Goal: Information Seeking & Learning: Check status

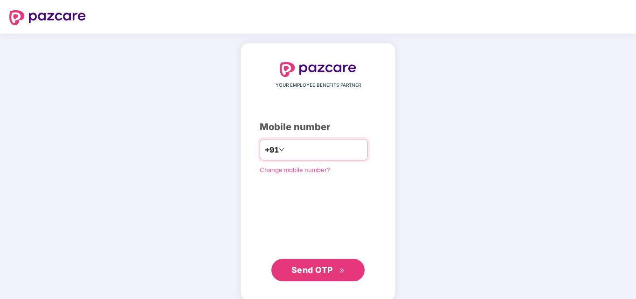
click at [286, 150] on input "number" at bounding box center [324, 149] width 76 height 15
type input "**********"
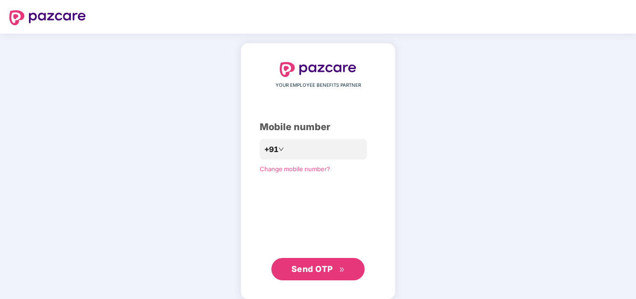
click at [306, 269] on span "Send OTP" at bounding box center [311, 269] width 41 height 10
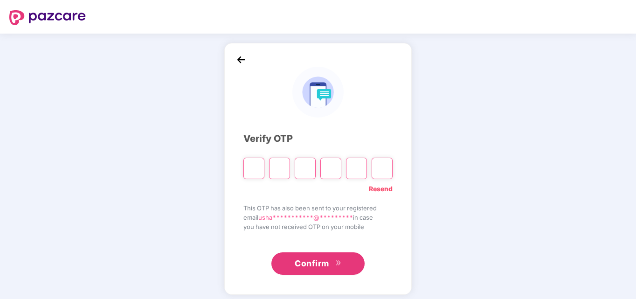
type input "*"
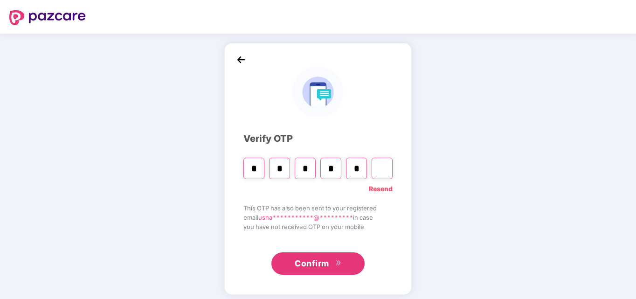
type input "*"
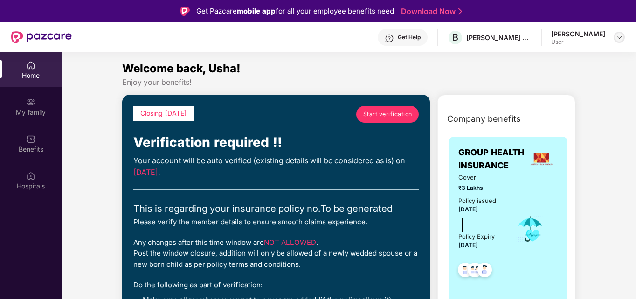
click at [615, 39] on div at bounding box center [618, 37] width 11 height 11
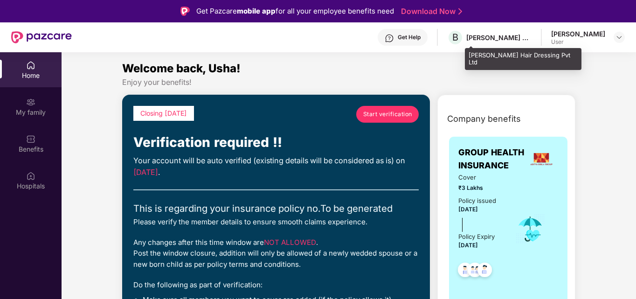
click at [520, 36] on div "[PERSON_NAME] Hair Dressing Pvt Ltd" at bounding box center [498, 37] width 65 height 9
click at [503, 40] on div "[PERSON_NAME] Hair Dressing Pvt Ltd" at bounding box center [498, 37] width 65 height 9
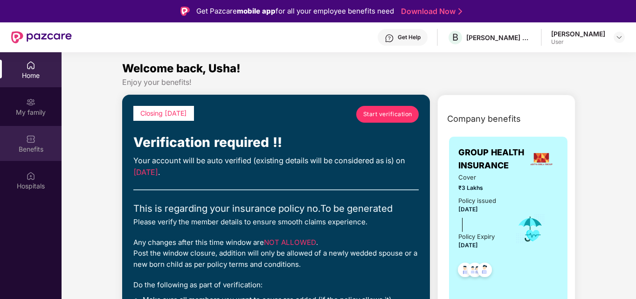
click at [34, 144] on div "Benefits" at bounding box center [31, 148] width 62 height 9
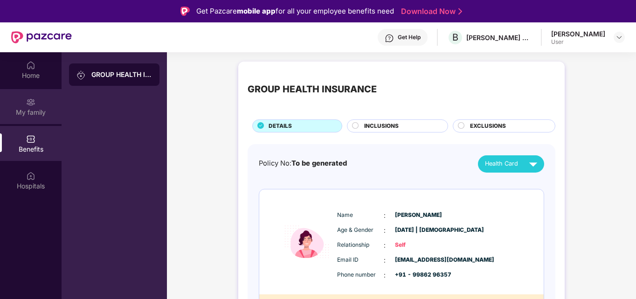
click at [28, 107] on div "My family" at bounding box center [31, 106] width 62 height 35
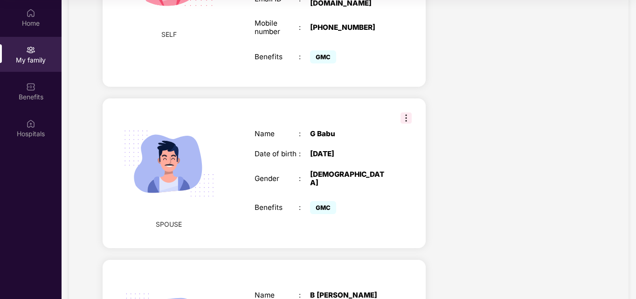
scroll to position [466, 0]
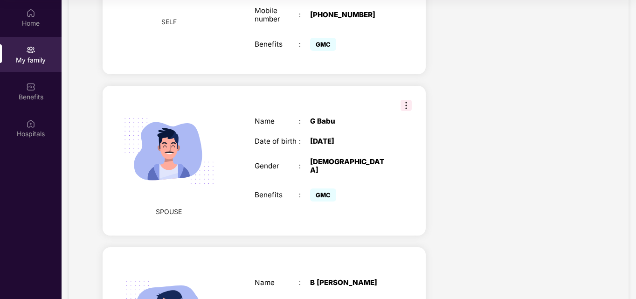
click at [405, 108] on img at bounding box center [405, 105] width 11 height 11
click at [393, 190] on div "Name : [PERSON_NAME] Date of birth : [DEMOGRAPHIC_DATA] Gender : [DEMOGRAPHIC_D…" at bounding box center [321, 160] width 152 height 110
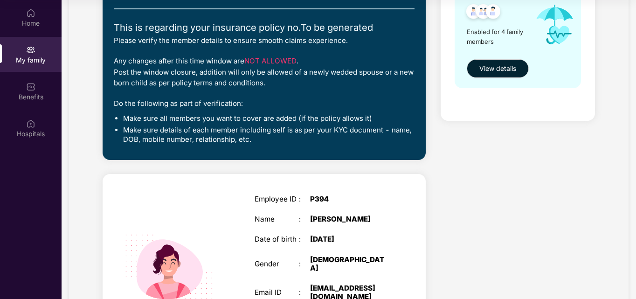
scroll to position [0, 0]
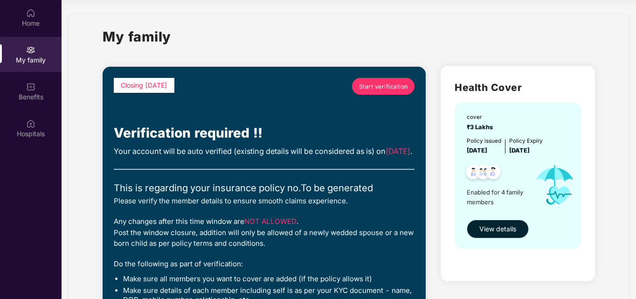
click at [495, 225] on span "View details" at bounding box center [497, 229] width 37 height 10
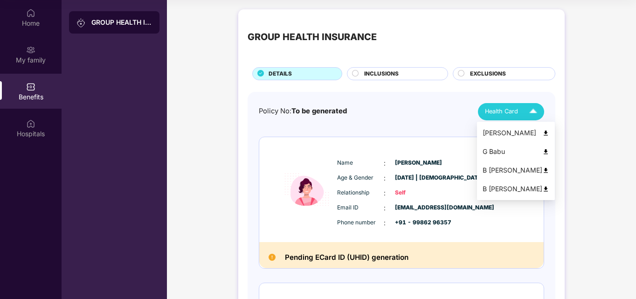
click at [516, 110] on span "Health Card" at bounding box center [501, 111] width 33 height 9
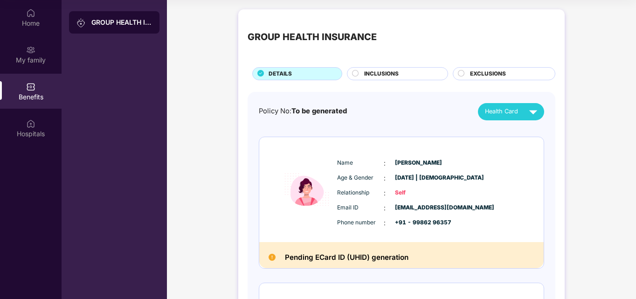
click at [439, 109] on div "Policy No: To be generated Health Card" at bounding box center [401, 111] width 285 height 17
click at [28, 95] on div "Benefits" at bounding box center [31, 96] width 62 height 9
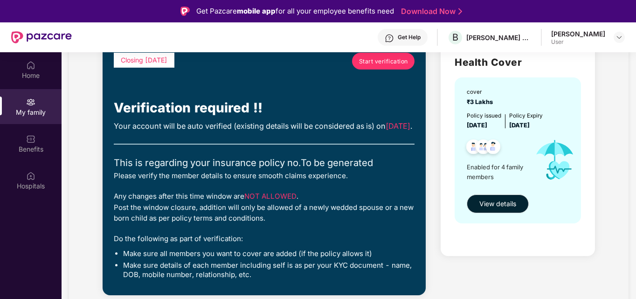
scroll to position [93, 0]
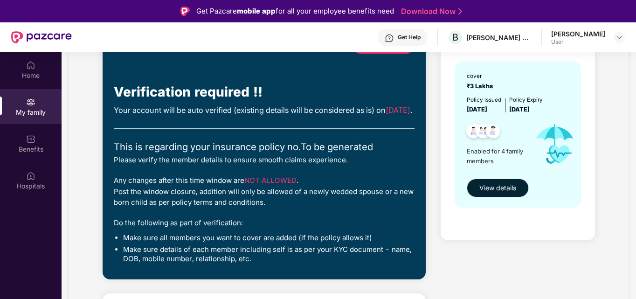
click at [487, 183] on span "View details" at bounding box center [497, 188] width 37 height 10
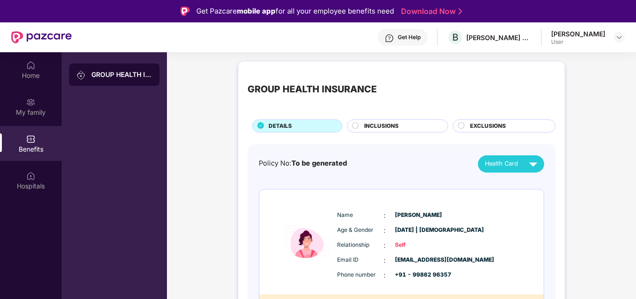
click at [319, 125] on div "DETAILS" at bounding box center [300, 127] width 73 height 10
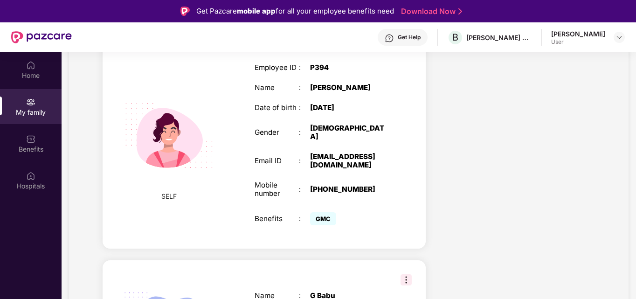
scroll to position [254, 0]
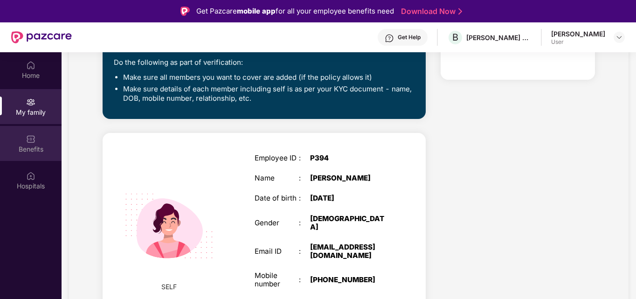
click at [32, 148] on div "Benefits" at bounding box center [31, 148] width 62 height 9
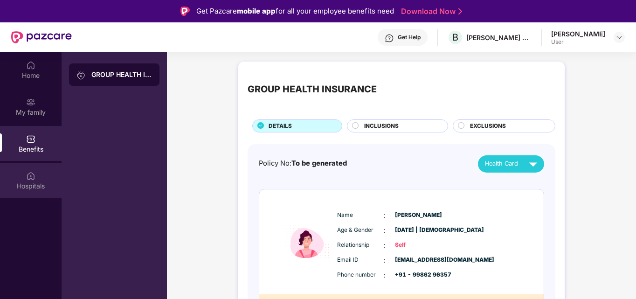
click at [30, 180] on img at bounding box center [30, 175] width 9 height 9
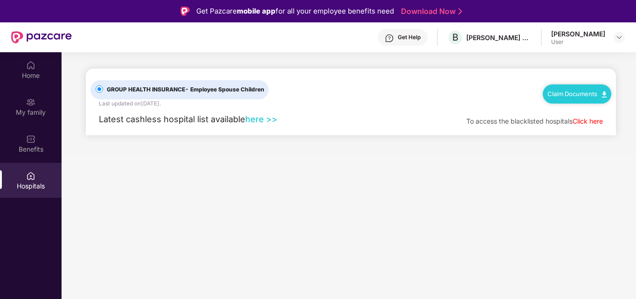
click at [252, 117] on link "here >>" at bounding box center [261, 119] width 32 height 10
click at [33, 104] on img at bounding box center [30, 101] width 9 height 9
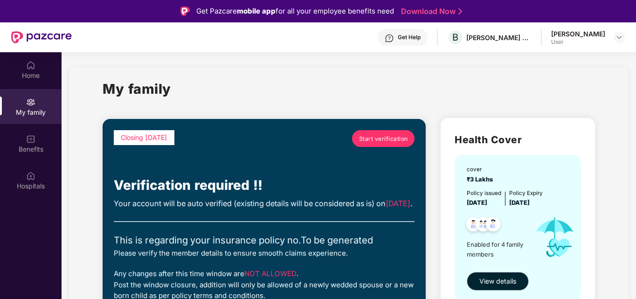
scroll to position [93, 0]
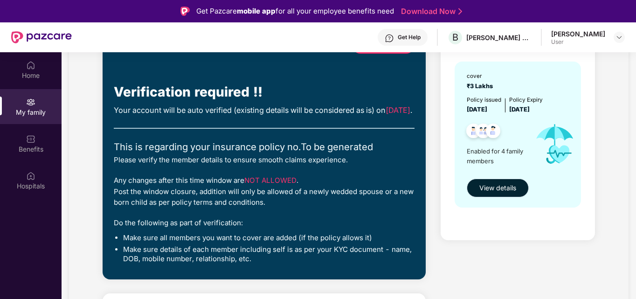
click at [499, 189] on span "View details" at bounding box center [497, 188] width 37 height 10
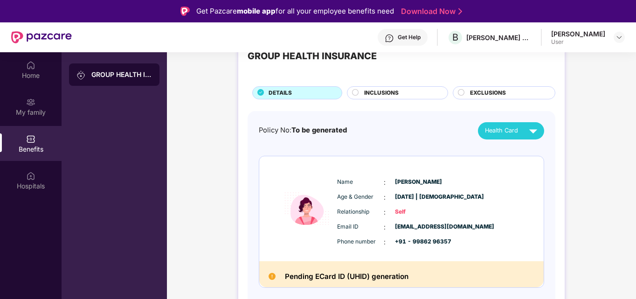
scroll to position [47, 0]
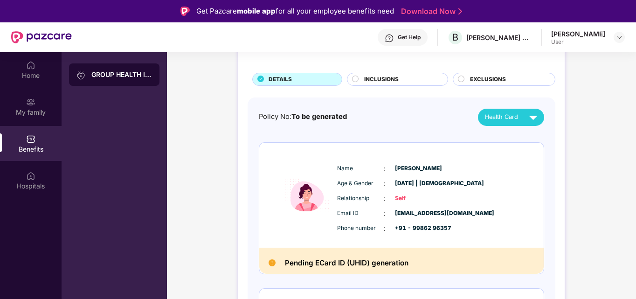
click at [500, 124] on div "Health Card" at bounding box center [513, 117] width 56 height 16
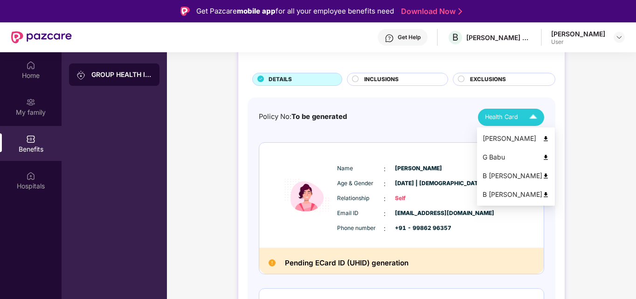
click at [417, 114] on div "Policy No: To be generated Health Card" at bounding box center [401, 117] width 285 height 17
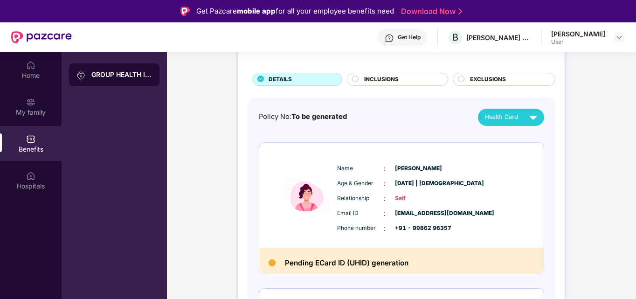
scroll to position [0, 0]
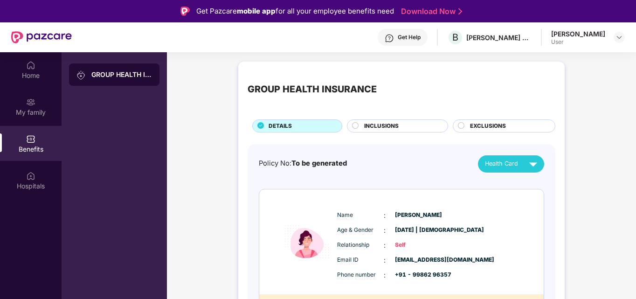
click at [590, 35] on div "[PERSON_NAME]" at bounding box center [578, 33] width 54 height 9
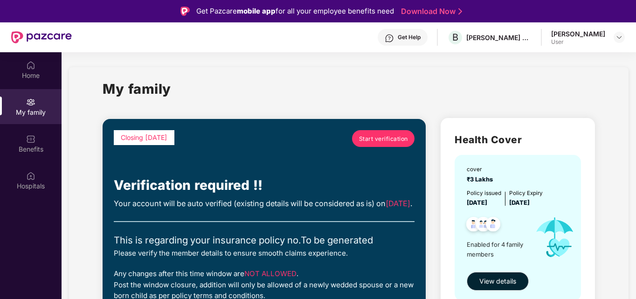
scroll to position [47, 0]
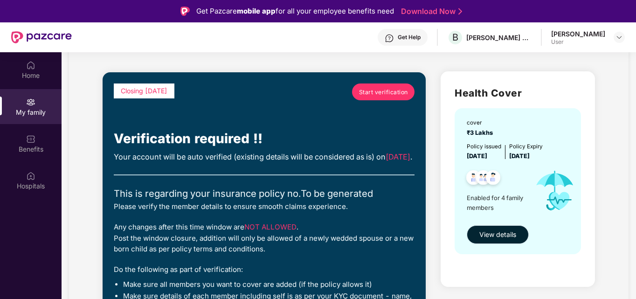
click at [494, 233] on span "View details" at bounding box center [497, 234] width 37 height 10
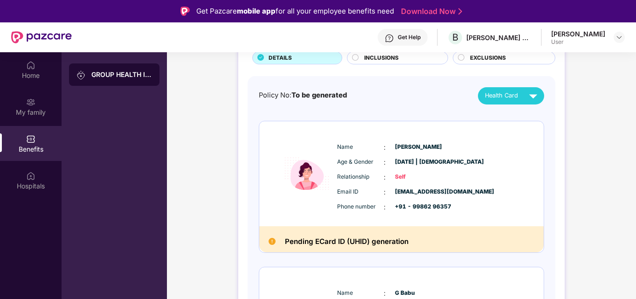
scroll to position [0, 0]
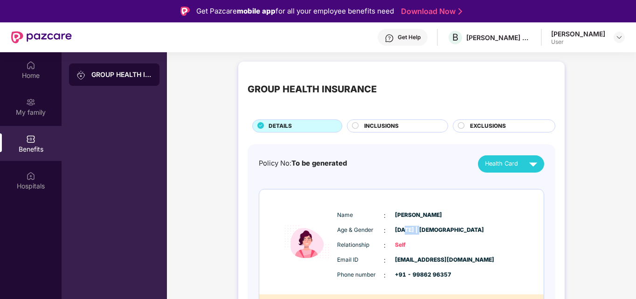
drag, startPoint x: 403, startPoint y: 230, endPoint x: 421, endPoint y: 230, distance: 18.2
click at [421, 230] on span "[DATE] | [DEMOGRAPHIC_DATA]" at bounding box center [418, 230] width 47 height 9
click at [406, 228] on span "[DATE] | [DEMOGRAPHIC_DATA]" at bounding box center [418, 230] width 47 height 9
click at [407, 229] on span "[DATE] | [DEMOGRAPHIC_DATA]" at bounding box center [418, 230] width 47 height 9
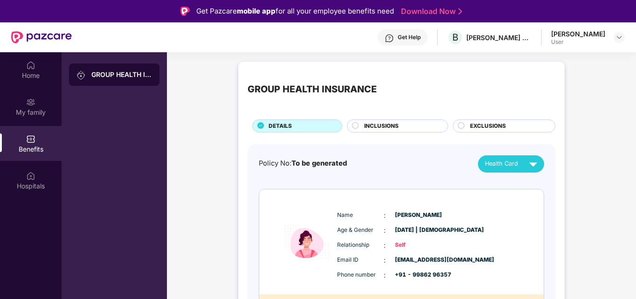
click at [413, 229] on span "[DATE] | [DEMOGRAPHIC_DATA]" at bounding box center [418, 230] width 47 height 9
click at [409, 229] on span "[DATE] | [DEMOGRAPHIC_DATA]" at bounding box center [418, 230] width 47 height 9
click at [613, 38] on div at bounding box center [618, 37] width 11 height 11
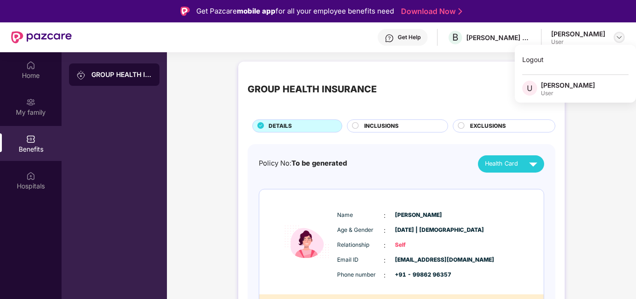
click at [618, 36] on img at bounding box center [618, 37] width 7 height 7
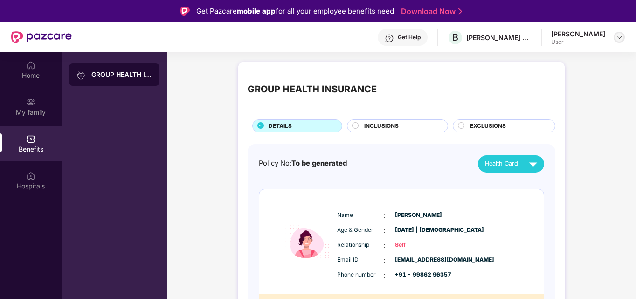
click at [618, 36] on img at bounding box center [618, 37] width 7 height 7
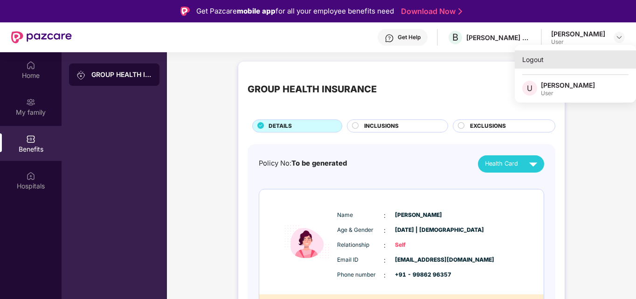
click at [529, 58] on div "Logout" at bounding box center [575, 59] width 121 height 18
